Goal: Task Accomplishment & Management: Manage account settings

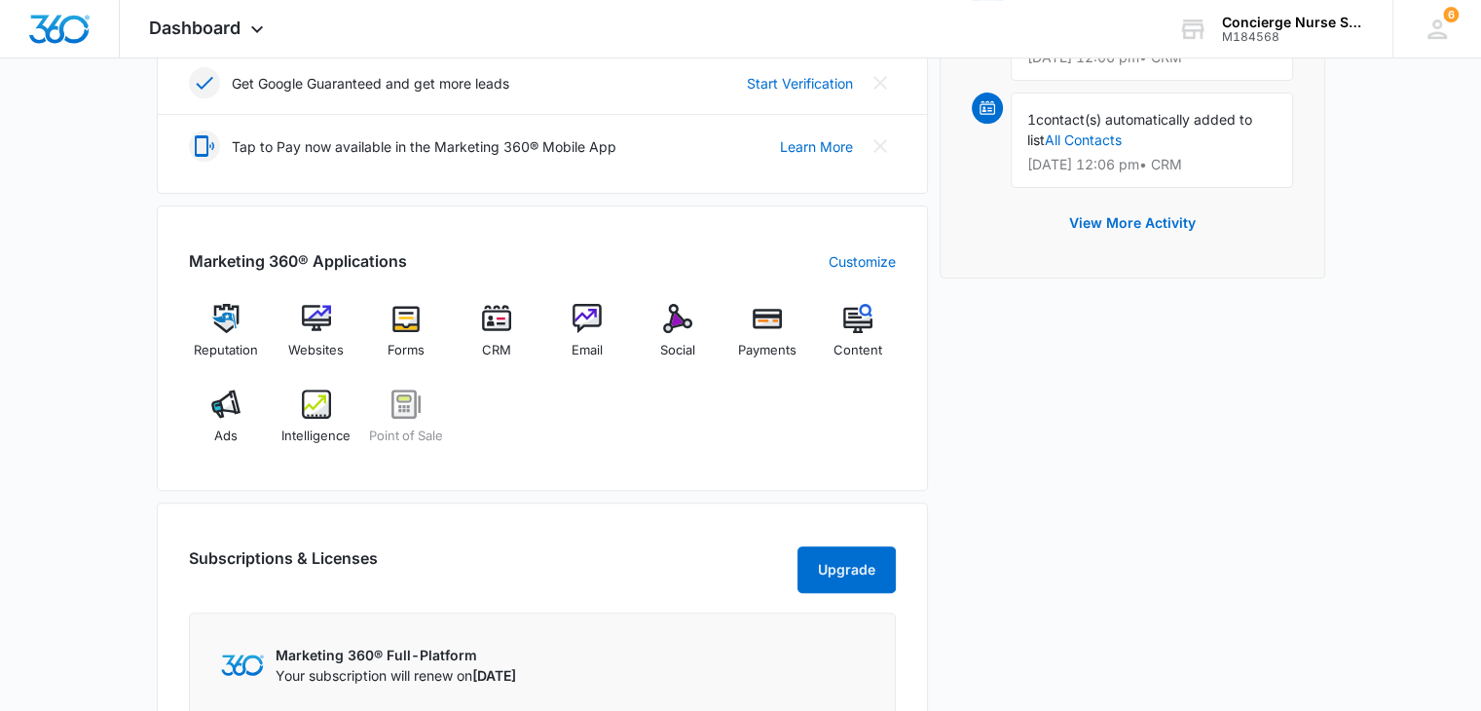
scroll to position [611, 0]
click at [761, 318] on img at bounding box center [767, 317] width 29 height 29
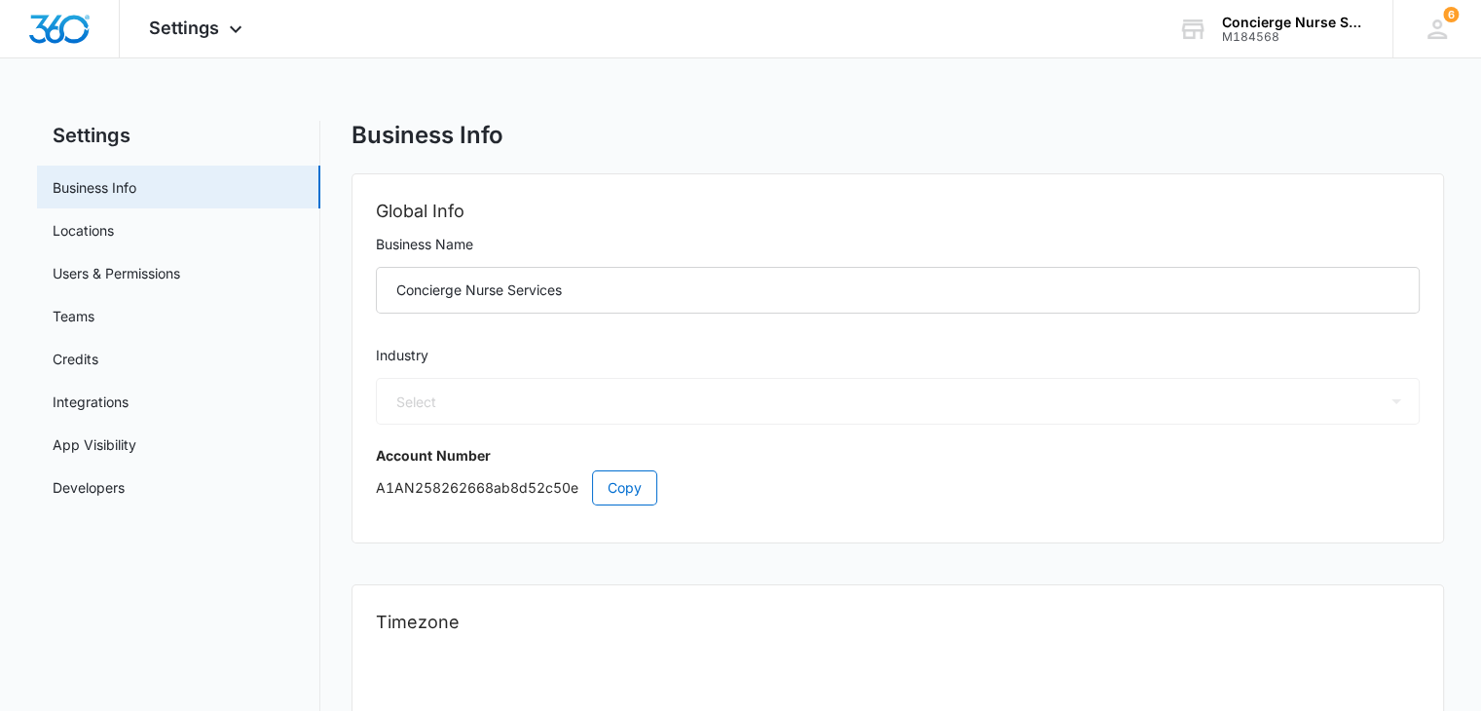
select select "13"
select select "US"
select select "America/Los_Angeles"
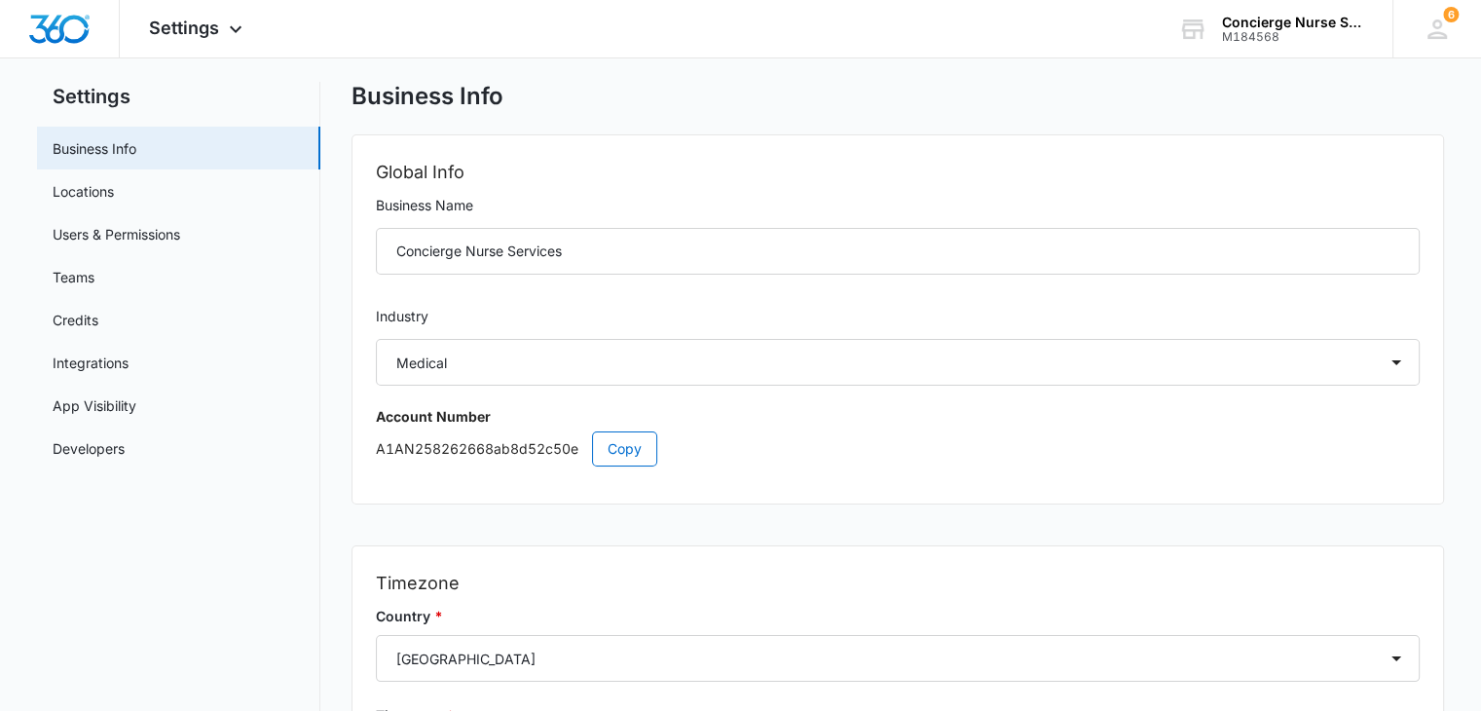
scroll to position [36, 0]
click at [70, 324] on link "Credits" at bounding box center [76, 323] width 46 height 20
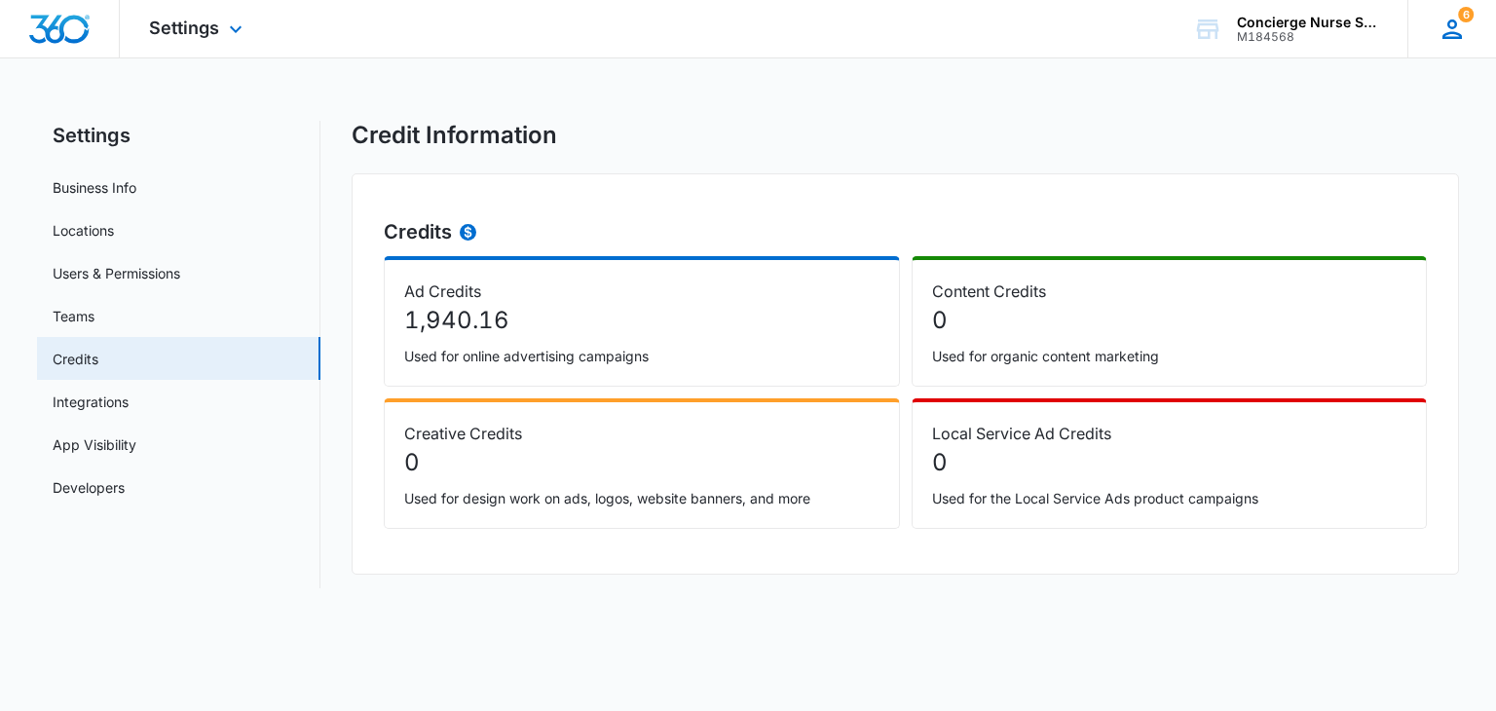
click at [1461, 17] on span "6" at bounding box center [1466, 15] width 16 height 16
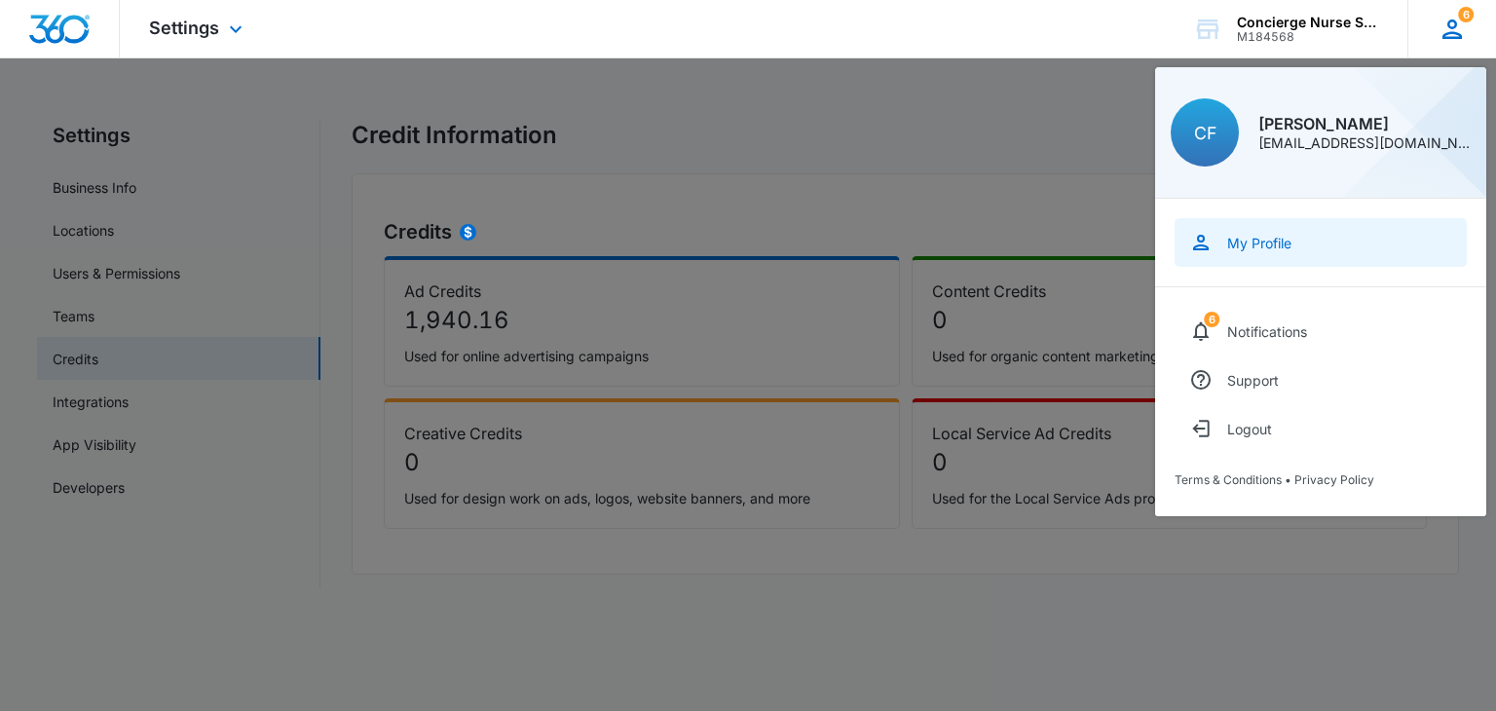
click at [1285, 243] on div "My Profile" at bounding box center [1259, 243] width 64 height 17
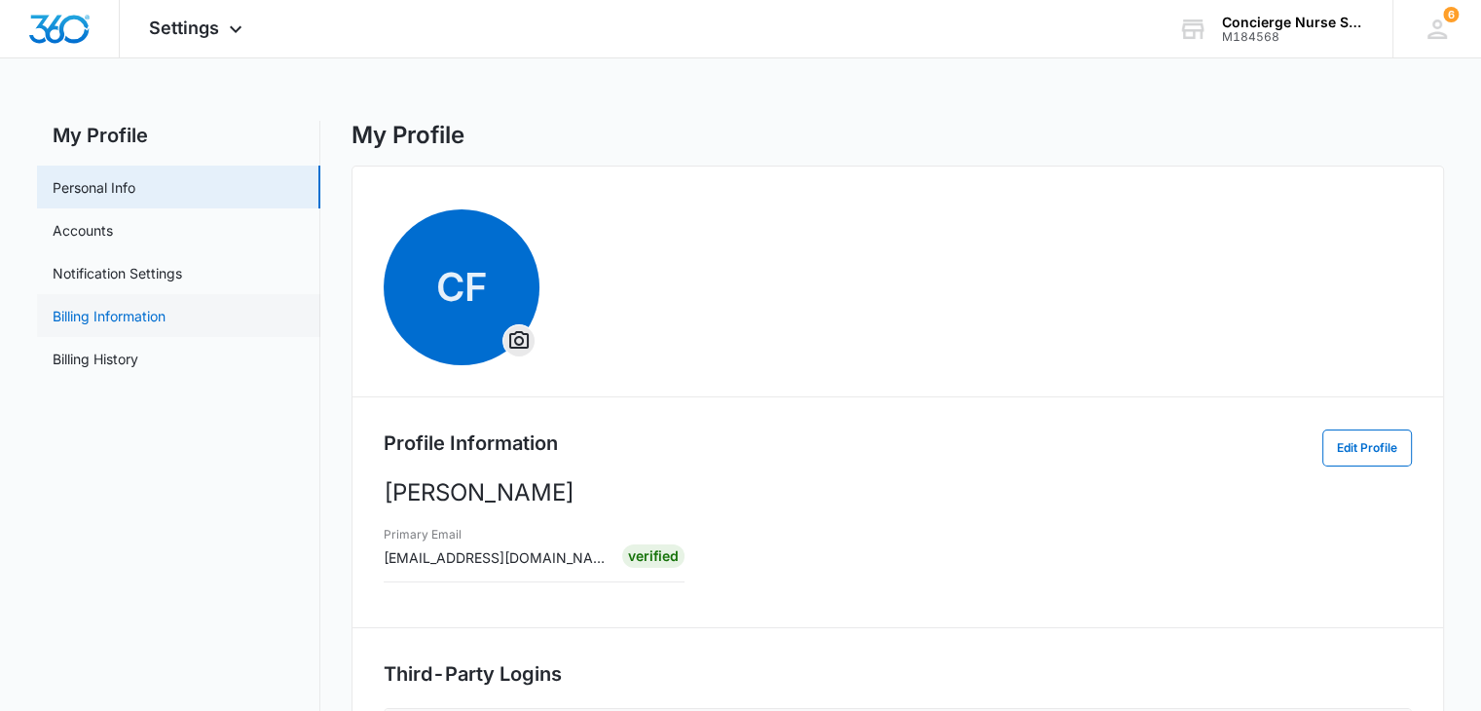
click at [113, 315] on link "Billing Information" at bounding box center [109, 316] width 113 height 20
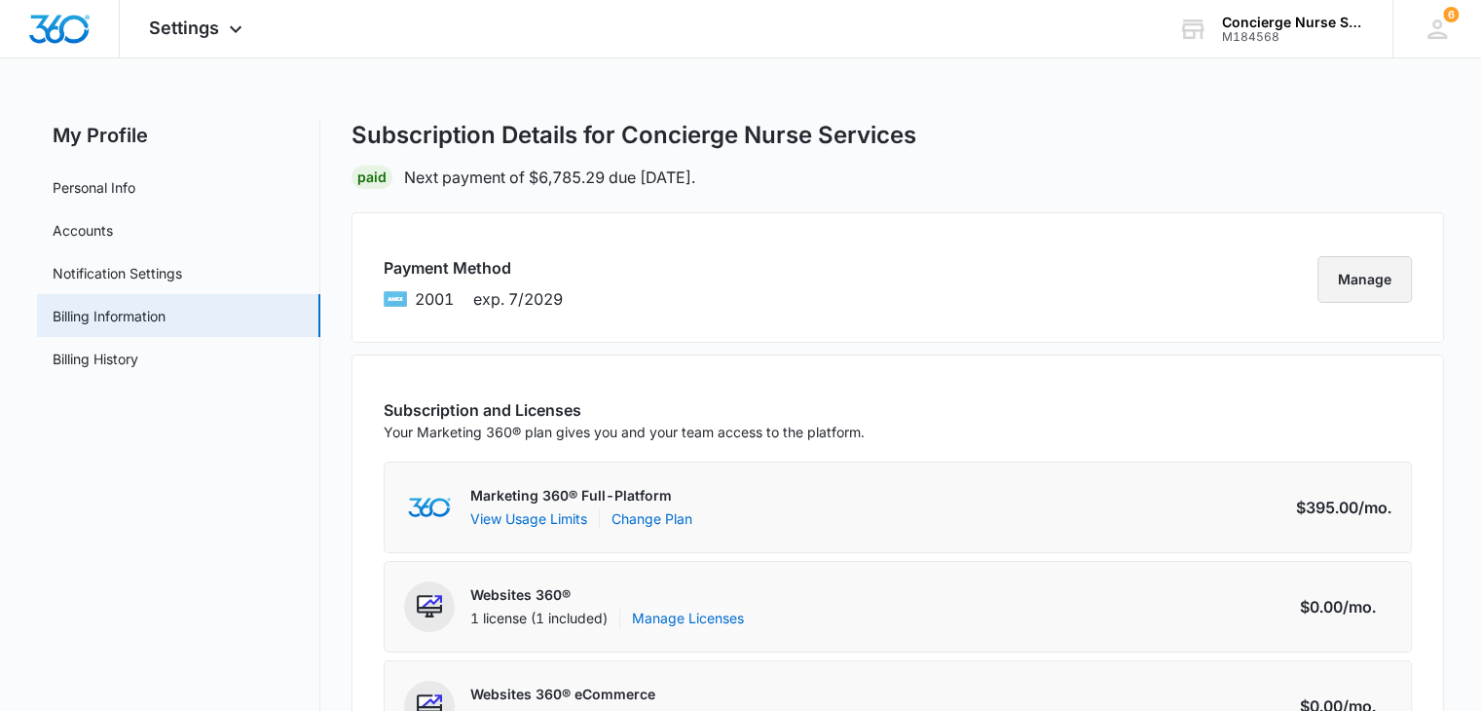
click at [1369, 283] on button "Manage" at bounding box center [1364, 279] width 94 height 47
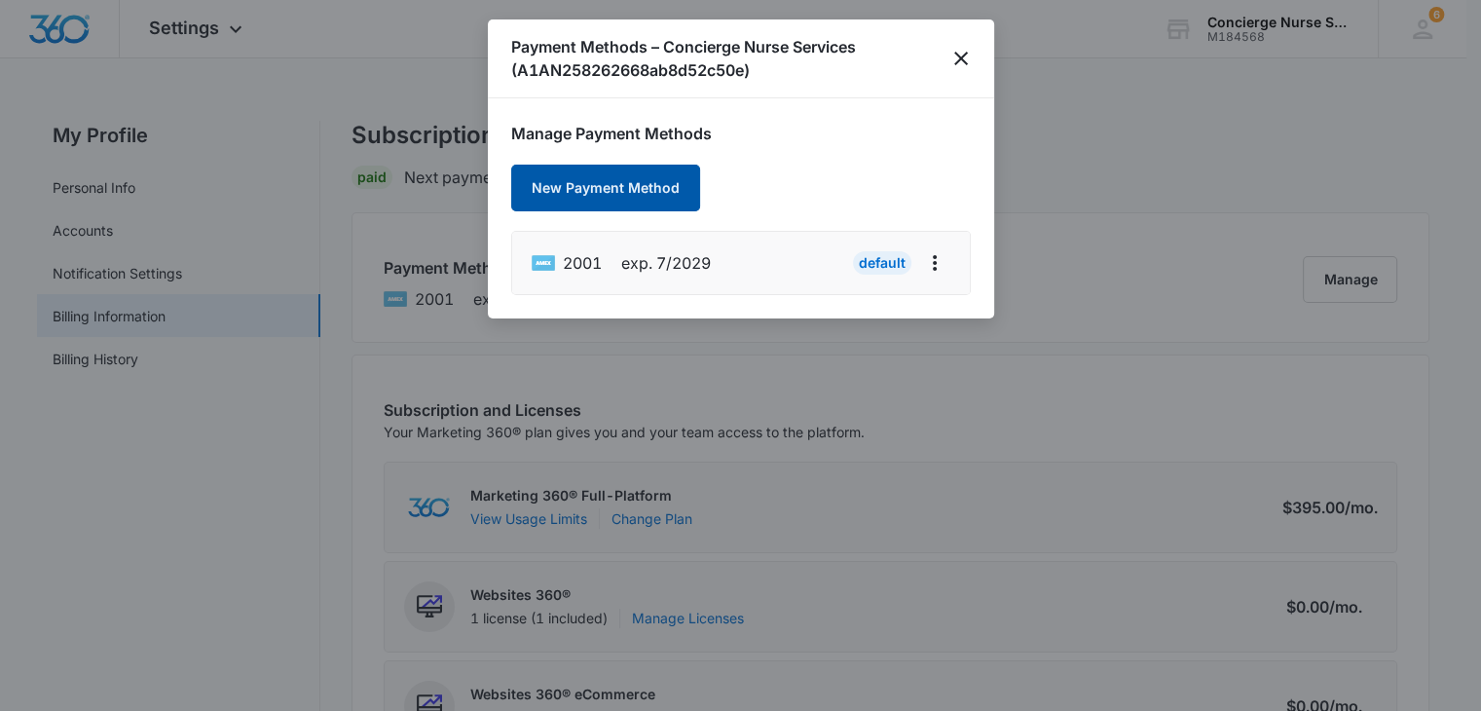
click at [647, 189] on button "New Payment Method" at bounding box center [605, 188] width 189 height 47
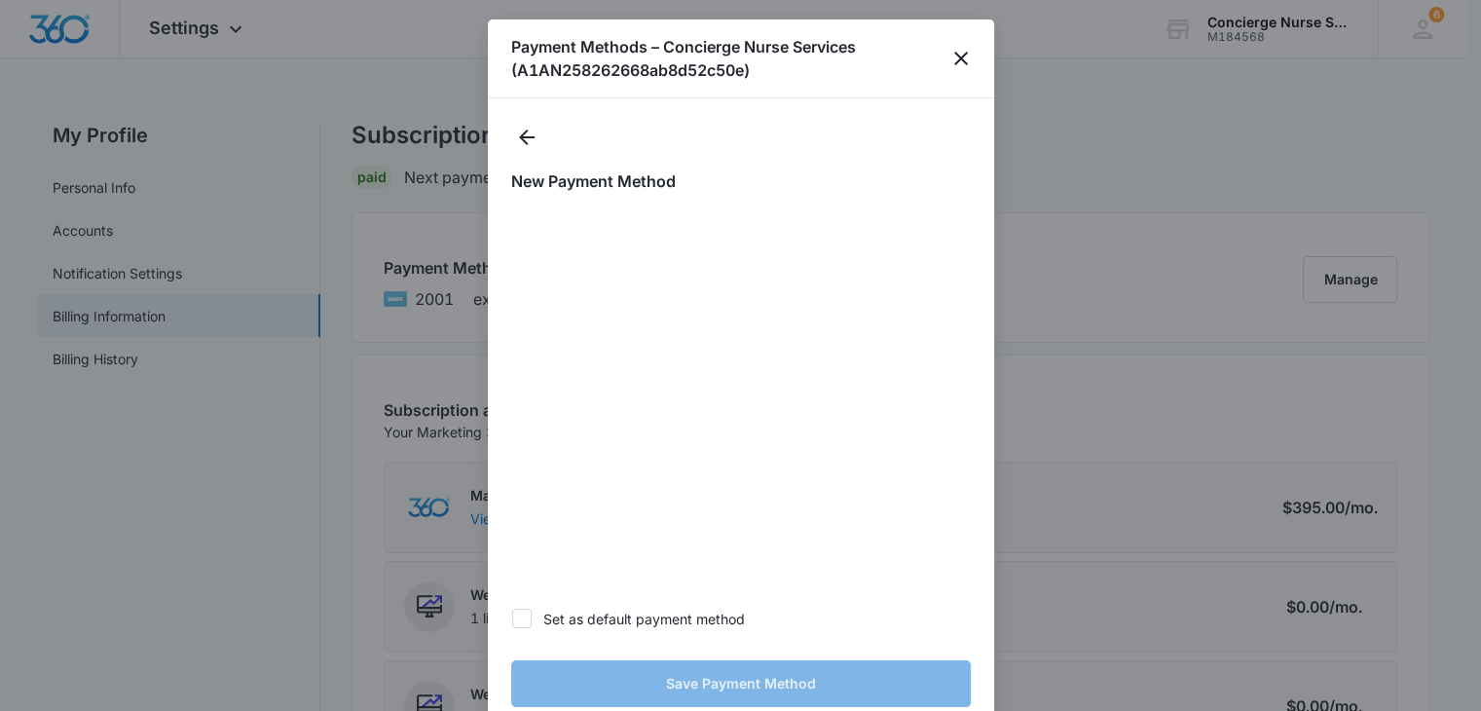
scroll to position [51, 0]
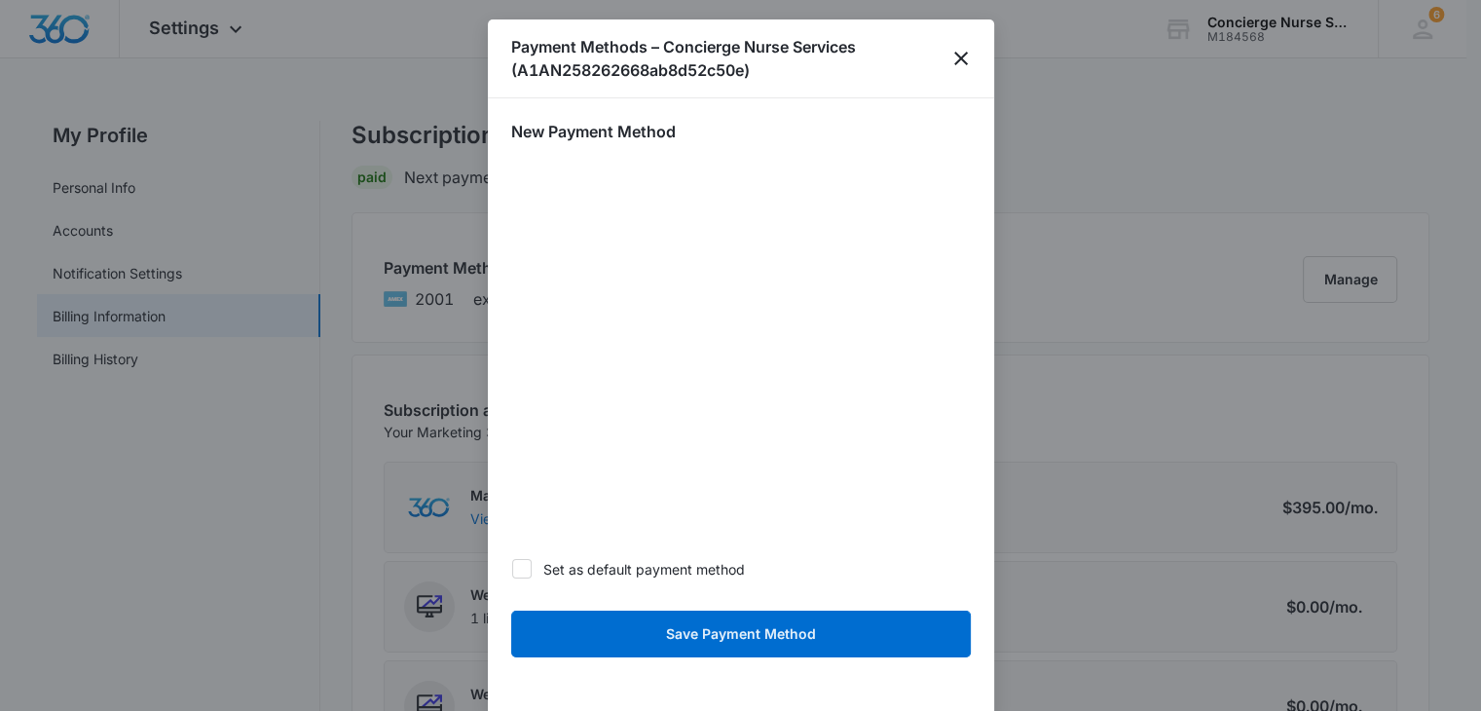
click at [522, 564] on icon at bounding box center [522, 569] width 18 height 18
click at [512, 569] on input "Set as default payment method" at bounding box center [511, 569] width 1 height 1
checkbox input "true"
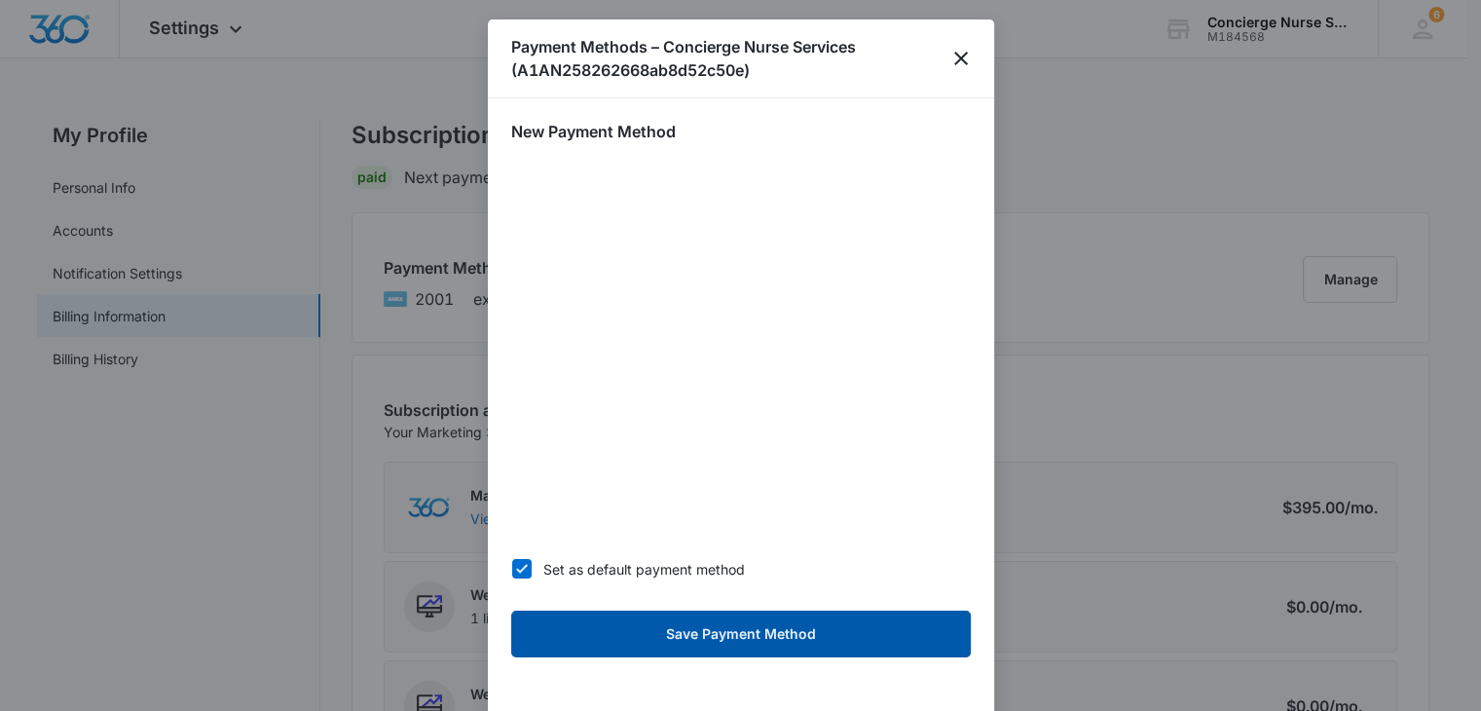
click at [678, 638] on button "Save Payment Method" at bounding box center [741, 634] width 460 height 47
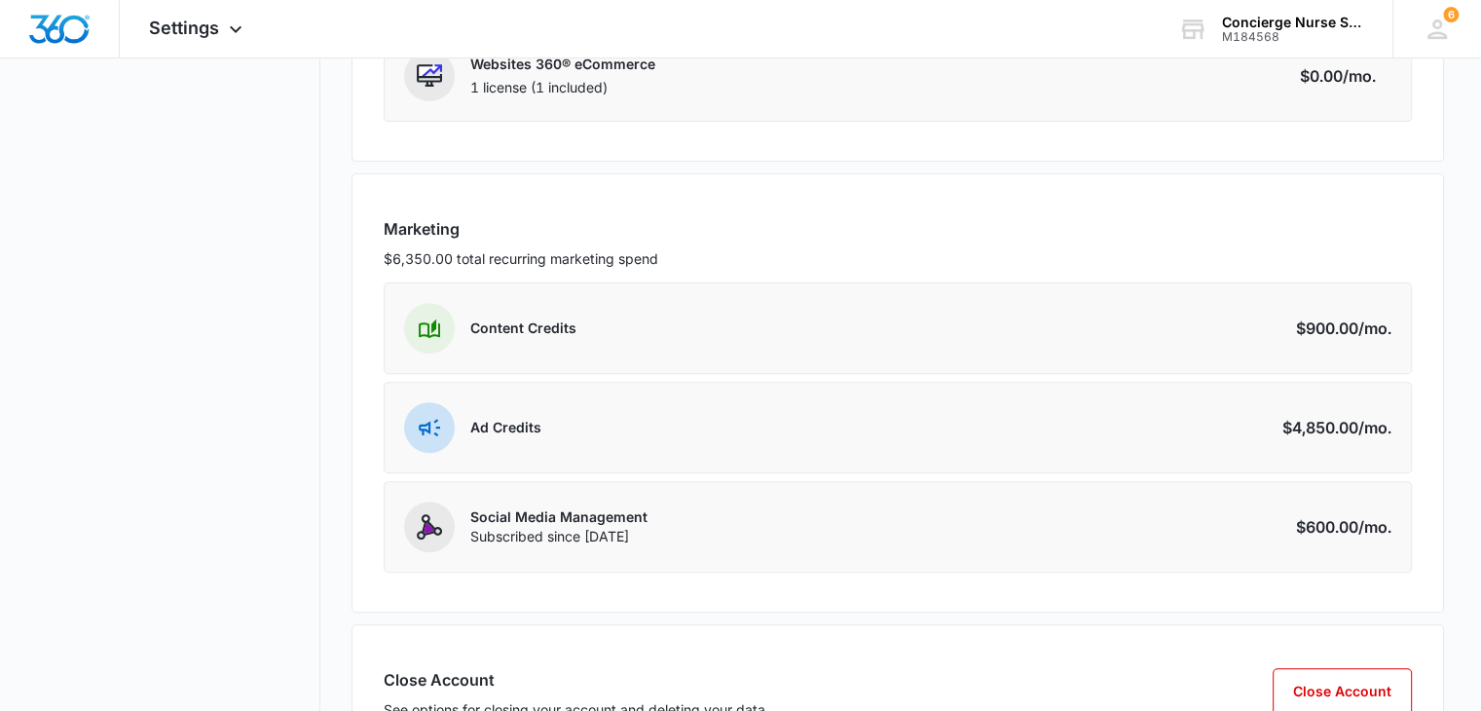
scroll to position [716, 0]
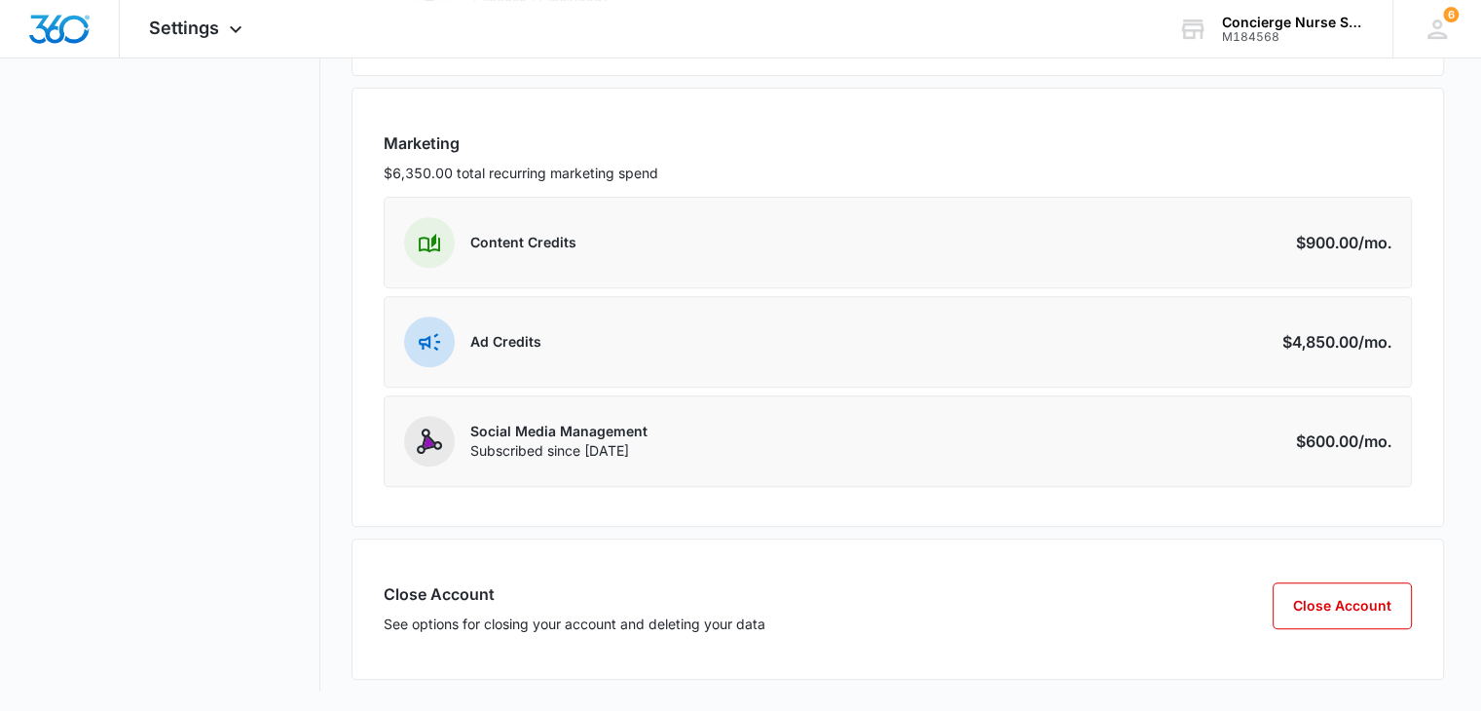
click at [900, 432] on div "Social Media Management Subscribed since Sep 20, 2024 Amount $600.00 /mo." at bounding box center [898, 441] width 1028 height 92
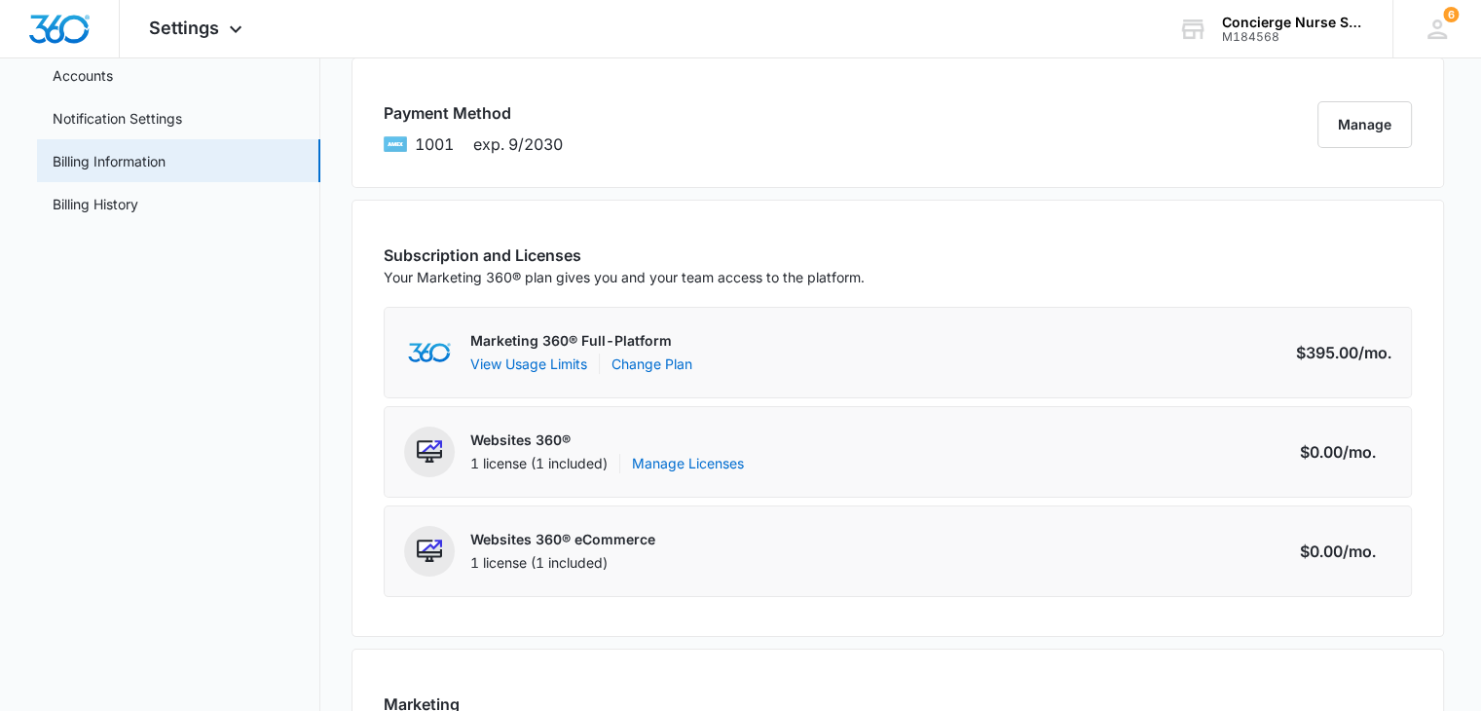
scroll to position [154, 0]
